Goal: Complete application form

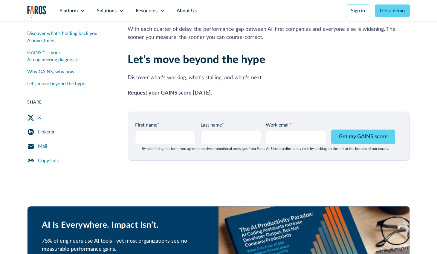
scroll to position [745, 0]
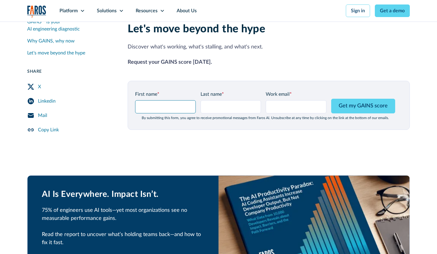
click at [156, 100] on input "GAINS Page Form - mid" at bounding box center [165, 106] width 61 height 13
type input "[PERSON_NAME]"
type input "Testing"
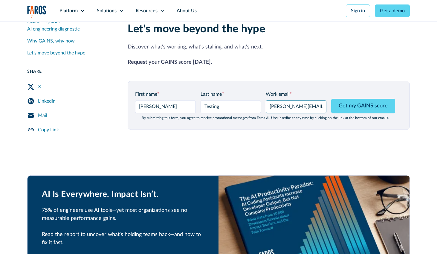
type input "[PERSON_NAME][EMAIL_ADDRESS][DOMAIN_NAME]"
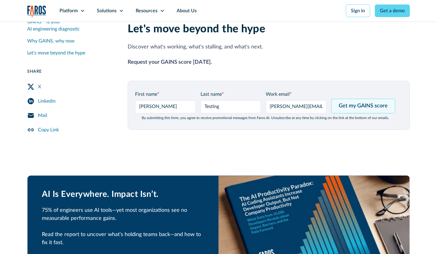
click at [349, 99] on input "Get my GAINS score" at bounding box center [363, 106] width 64 height 15
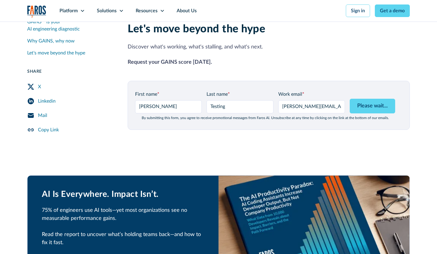
click at [31, 161] on div "AI Is Everywhere. Impact Isn’t. 75% of engineers use AI tools—yet most organiza…" at bounding box center [218, 234] width 382 height 146
type input "Get my GAINS score"
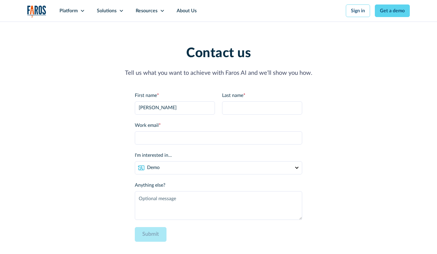
type input "[PERSON_NAME]"
type input "Testing"
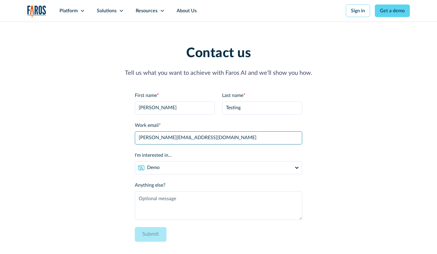
type input "[PERSON_NAME][EMAIL_ADDRESS][DOMAIN_NAME]"
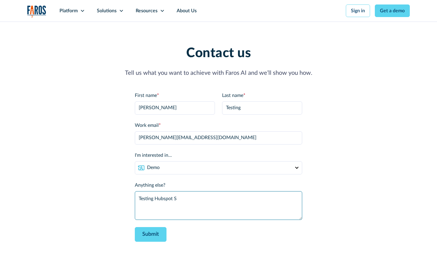
type textarea "Testing Hubspot S"
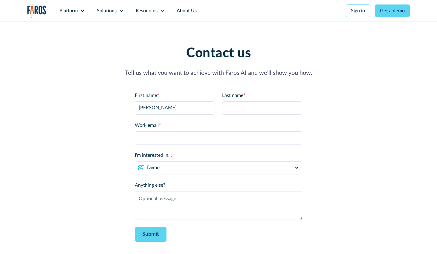
type input "[PERSON_NAME]"
type input "Testing"
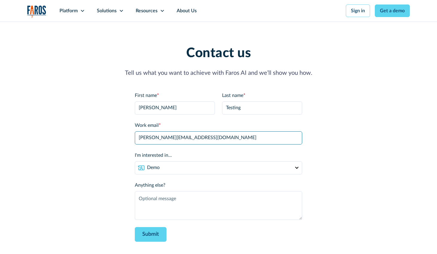
type input "[PERSON_NAME][EMAIL_ADDRESS][DOMAIN_NAME]"
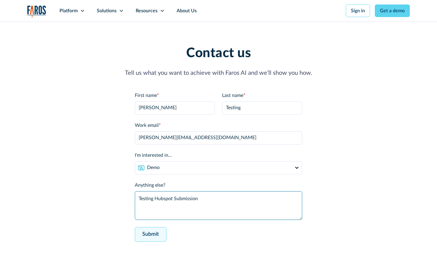
type textarea "Testing Hubspot Submission"
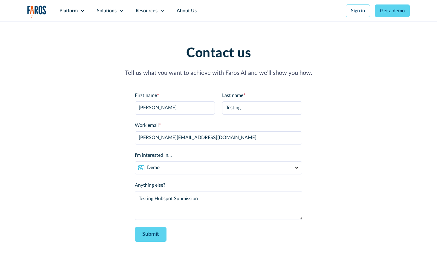
click at [217, 236] on form "First name * Josh Last name * Testing Work email * josh@hmpsn.com I'm intereste…" at bounding box center [218, 167] width 167 height 150
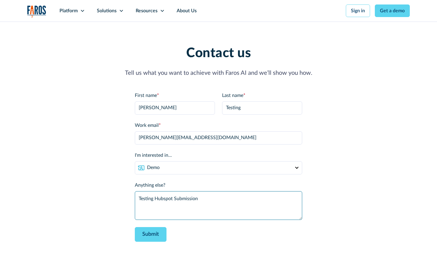
click at [211, 198] on textarea "Testing Hubspot Submission" at bounding box center [218, 205] width 167 height 29
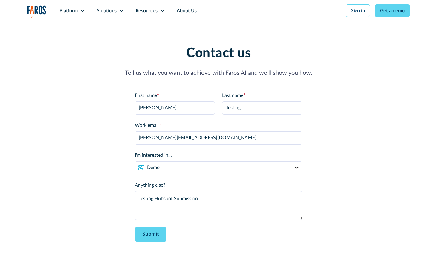
click at [249, 231] on form "First name * Josh Last name * Testing Work email * josh@hmpsn.com I'm intereste…" at bounding box center [218, 167] width 167 height 150
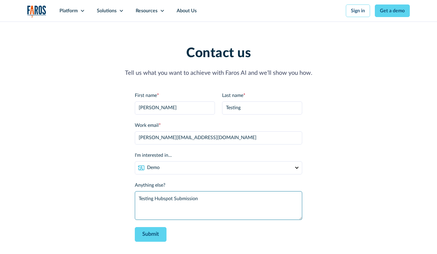
click at [209, 204] on textarea "Testing Hubspot Submission" at bounding box center [218, 205] width 167 height 29
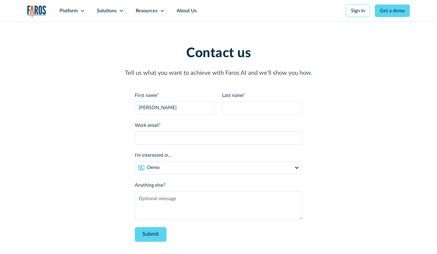
type input "[PERSON_NAME]"
type input "Testing"
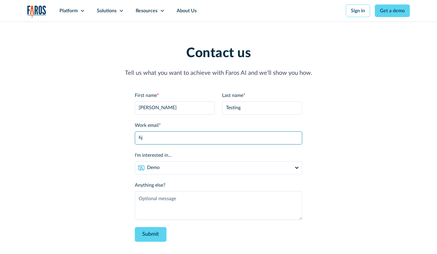
type input "h"
type input "[PERSON_NAME][EMAIL_ADDRESS][DOMAIN_NAME]"
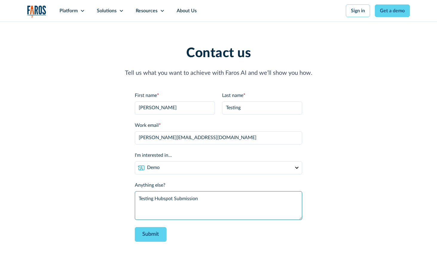
type textarea "Testing Hubspot Submission"
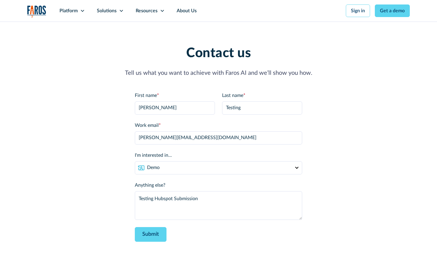
click at [110, 207] on div "Contact us Tell us what you want to achieve with Faros AI and we’ll show you ho…" at bounding box center [218, 143] width 382 height 196
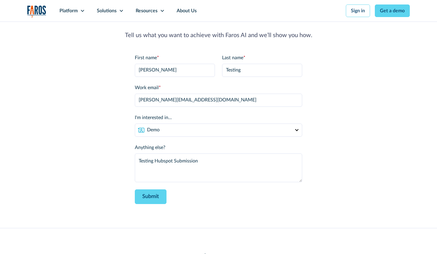
scroll to position [34, 0]
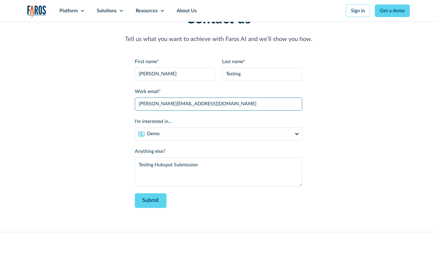
click at [217, 105] on input "[PERSON_NAME][EMAIL_ADDRESS][DOMAIN_NAME]" at bounding box center [218, 103] width 167 height 13
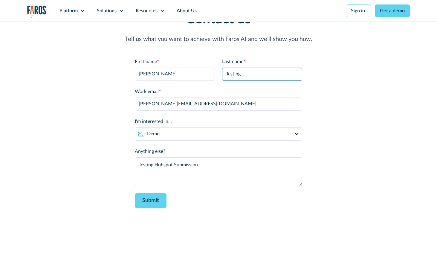
click at [250, 76] on input "Testing" at bounding box center [262, 73] width 80 height 13
click at [174, 75] on input "[PERSON_NAME]" at bounding box center [175, 73] width 80 height 13
click at [86, 179] on div "Contact us Tell us what you want to achieve with Faros AI and we’ll show you ho…" at bounding box center [218, 110] width 382 height 196
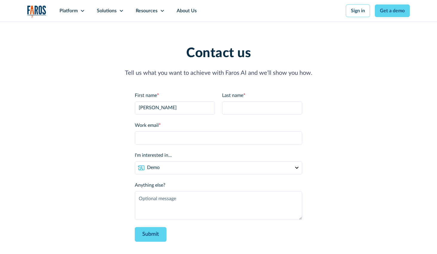
type input "[PERSON_NAME]"
type input "Testing"
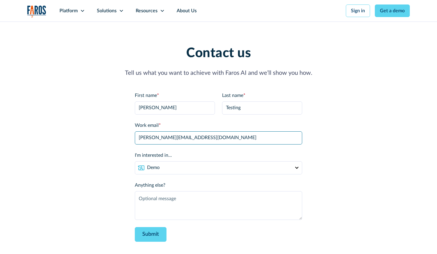
type input "josh@hmpsn.com"
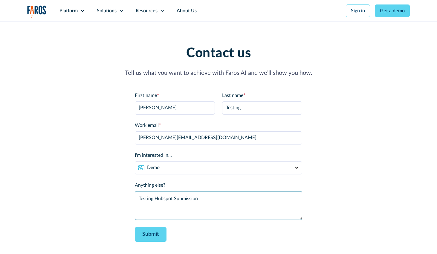
type textarea "Testing Hubspot Submission"
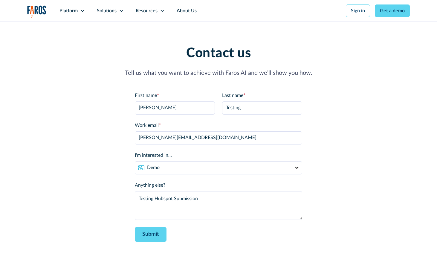
click at [129, 192] on div "Contact us Tell us what you want to achieve with Faros AI and we’ll show you ho…" at bounding box center [218, 143] width 382 height 196
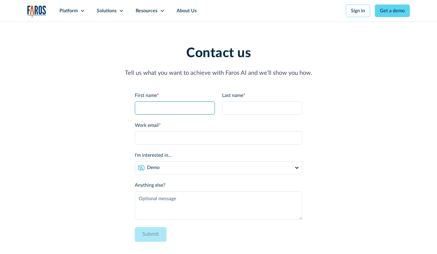
click at [166, 105] on input "First name *" at bounding box center [175, 107] width 80 height 13
type input "[PERSON_NAME]"
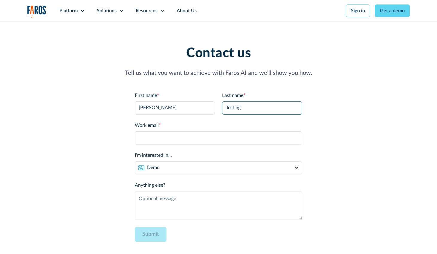
type input "Testing"
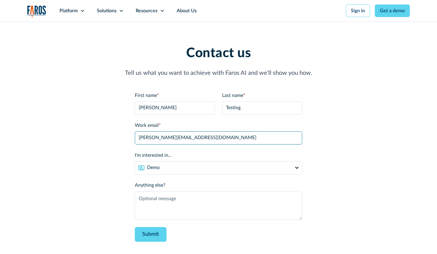
click at [175, 132] on input "[PERSON_NAME][EMAIL_ADDRESS][DOMAIN_NAME]" at bounding box center [218, 137] width 167 height 13
click at [190, 136] on input "[PERSON_NAME][EMAIL_ADDRESS][DOMAIN_NAME]" at bounding box center [218, 137] width 167 height 13
type input "[PERSON_NAME][EMAIL_ADDRESS][DOMAIN_NAME]"
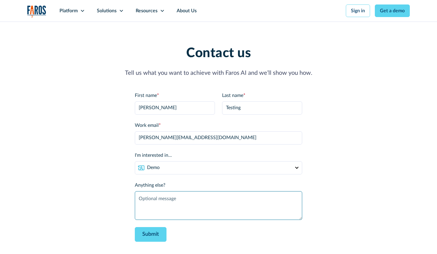
click at [182, 200] on textarea "Anything else?" at bounding box center [218, 205] width 167 height 29
click at [157, 201] on textarea "Anything else?" at bounding box center [218, 205] width 167 height 29
type textarea "testing"
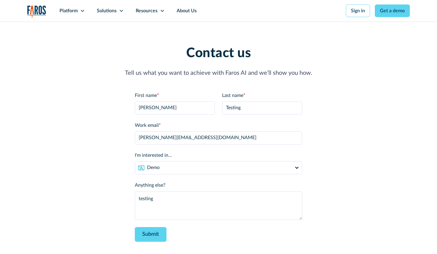
drag, startPoint x: 96, startPoint y: 197, endPoint x: 147, endPoint y: 223, distance: 56.2
click at [98, 196] on div "Contact us Tell us what you want to achieve with Faros AI and we’ll show you ho…" at bounding box center [218, 146] width 382 height 203
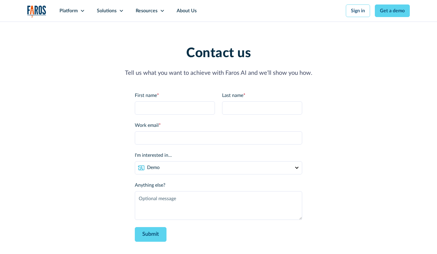
click at [109, 225] on div "Contact us Tell us what you want to achieve with Faros AI and we’ll show you ho…" at bounding box center [218, 143] width 382 height 196
click at [159, 108] on input "First name *" at bounding box center [175, 107] width 80 height 13
type input "[PERSON_NAME]"
type input "Testing"
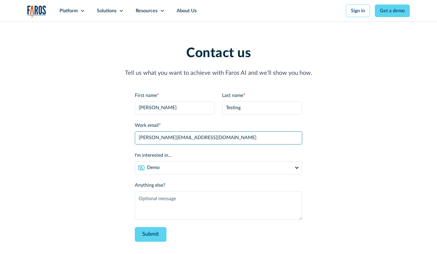
type input "[PERSON_NAME][EMAIL_ADDRESS][DOMAIN_NAME]"
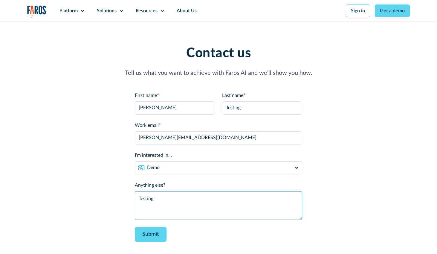
type textarea "Testing"
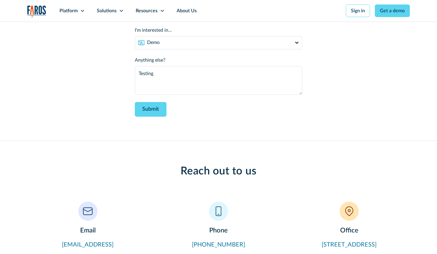
scroll to position [117, 0]
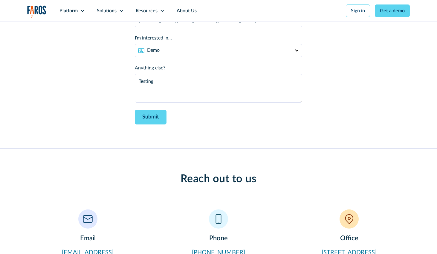
click at [102, 131] on div "Contact us Tell us what you want to achieve with Faros AI and we’ll show you ho…" at bounding box center [218, 26] width 382 height 244
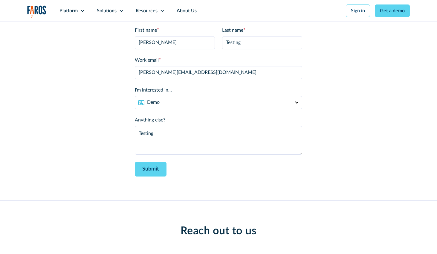
scroll to position [37, 0]
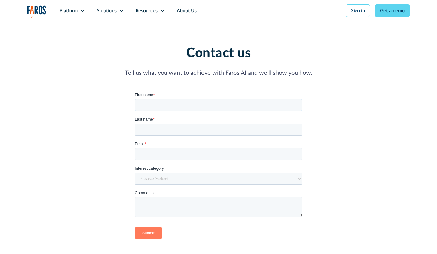
click at [205, 99] on input "First name *" at bounding box center [218, 105] width 167 height 12
type input "[PERSON_NAME]"
type input "Testing"
type input "[PERSON_NAME][EMAIL_ADDRESS][DOMAIN_NAME]"
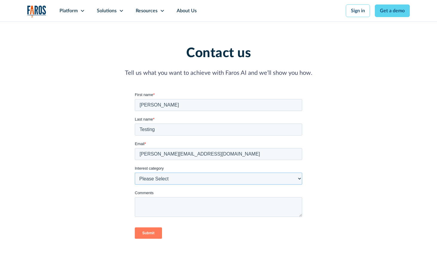
click at [181, 178] on select "Please Select Demo Partnership Support Other" at bounding box center [218, 178] width 167 height 12
select select "Demo"
click at [135, 172] on select "Please Select Demo Partnership Support Other" at bounding box center [218, 178] width 167 height 12
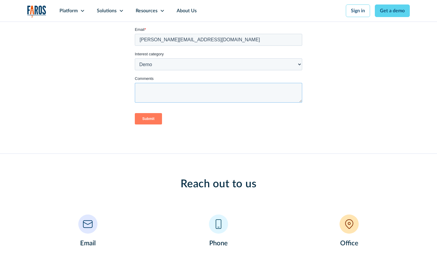
click at [175, 94] on textarea "Comments" at bounding box center [218, 93] width 167 height 20
type textarea "[PERSON_NAME] testing Hubspot submission"
click at [158, 118] on input "Submit" at bounding box center [148, 118] width 27 height 11
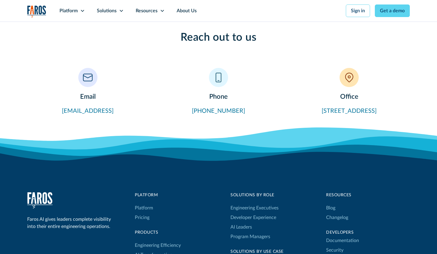
scroll to position [0, 0]
